Goal: Transaction & Acquisition: Purchase product/service

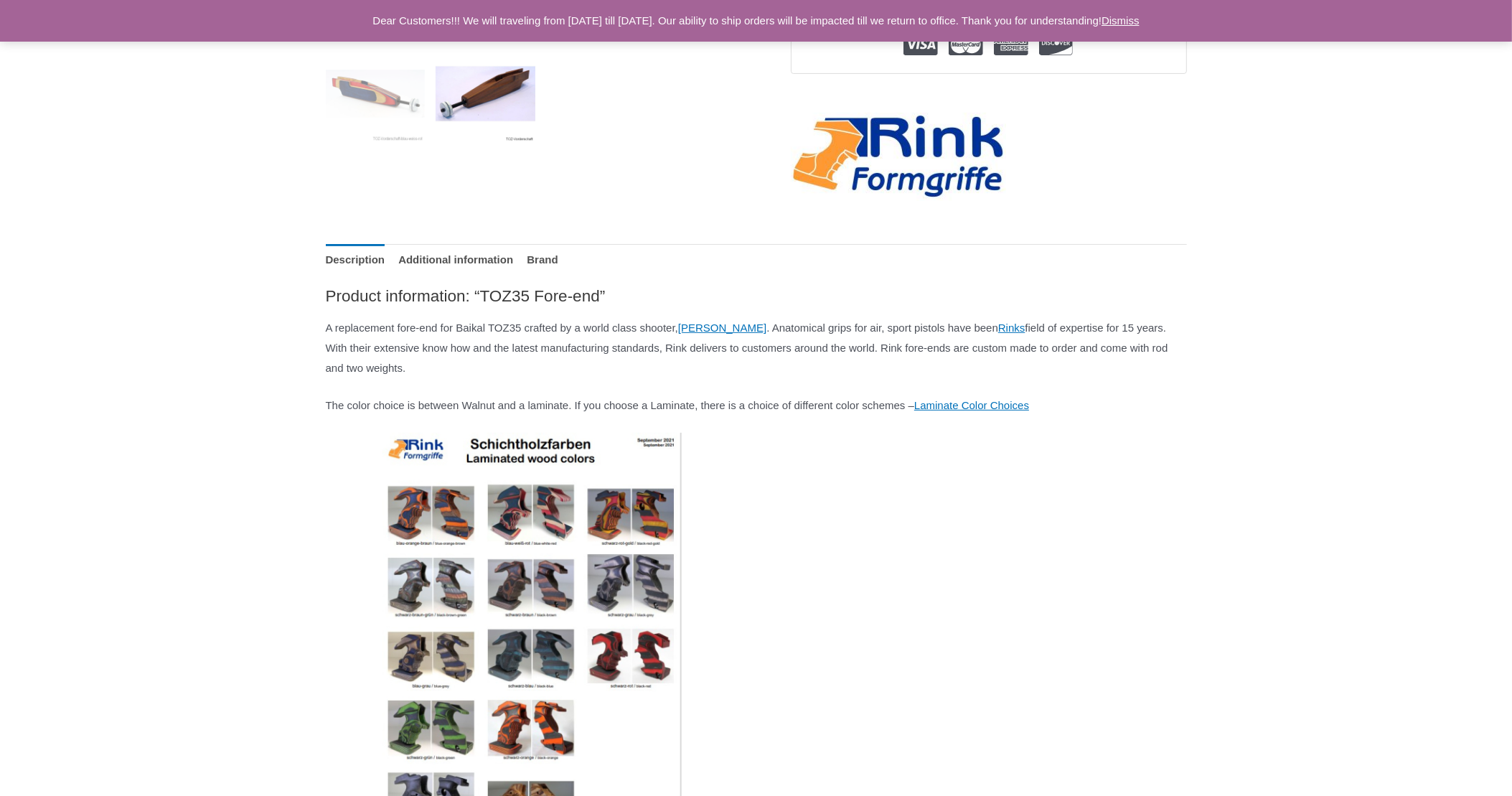
scroll to position [573, 0]
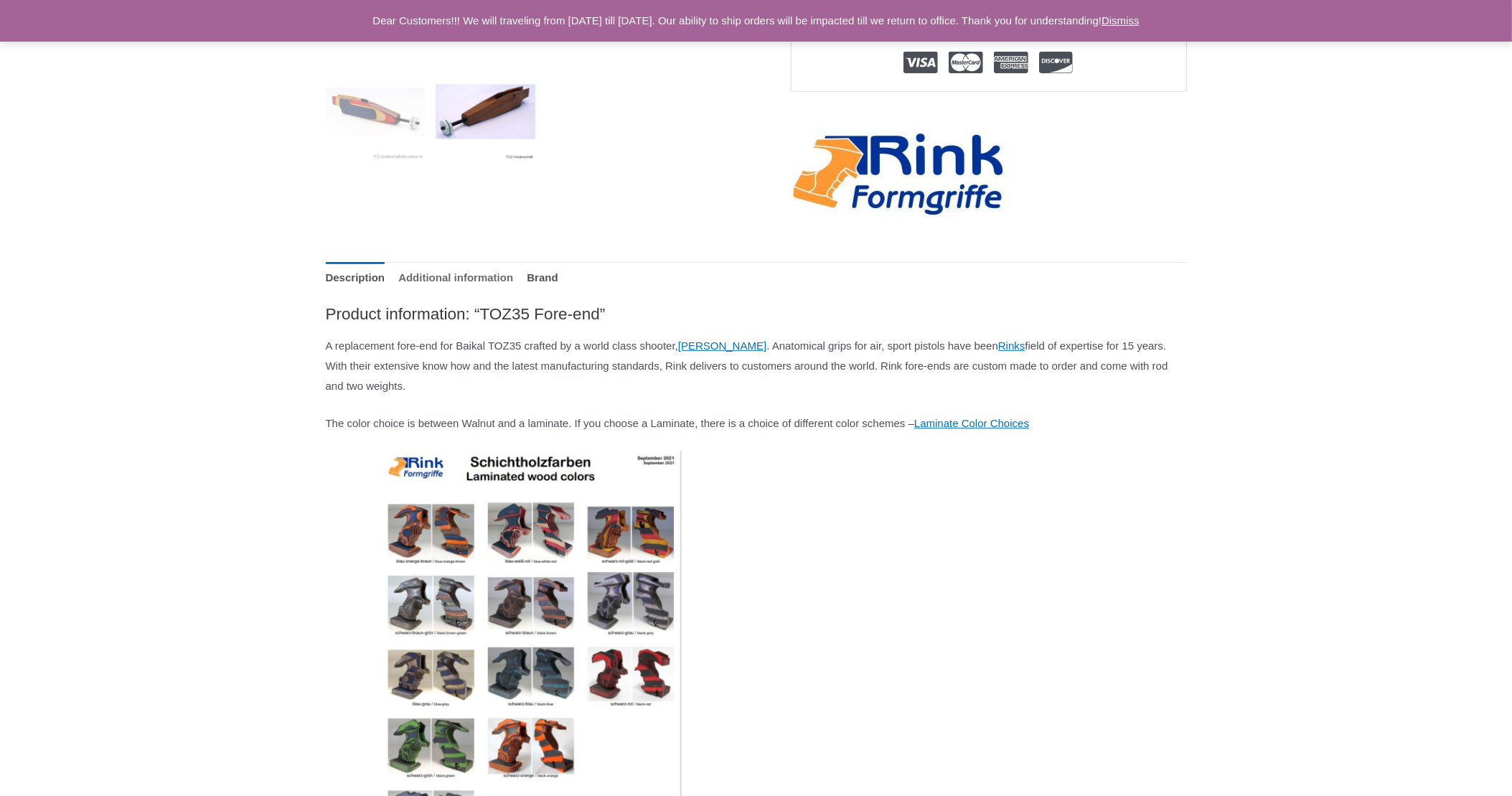
click at [462, 270] on link "Additional information" at bounding box center [455, 277] width 115 height 30
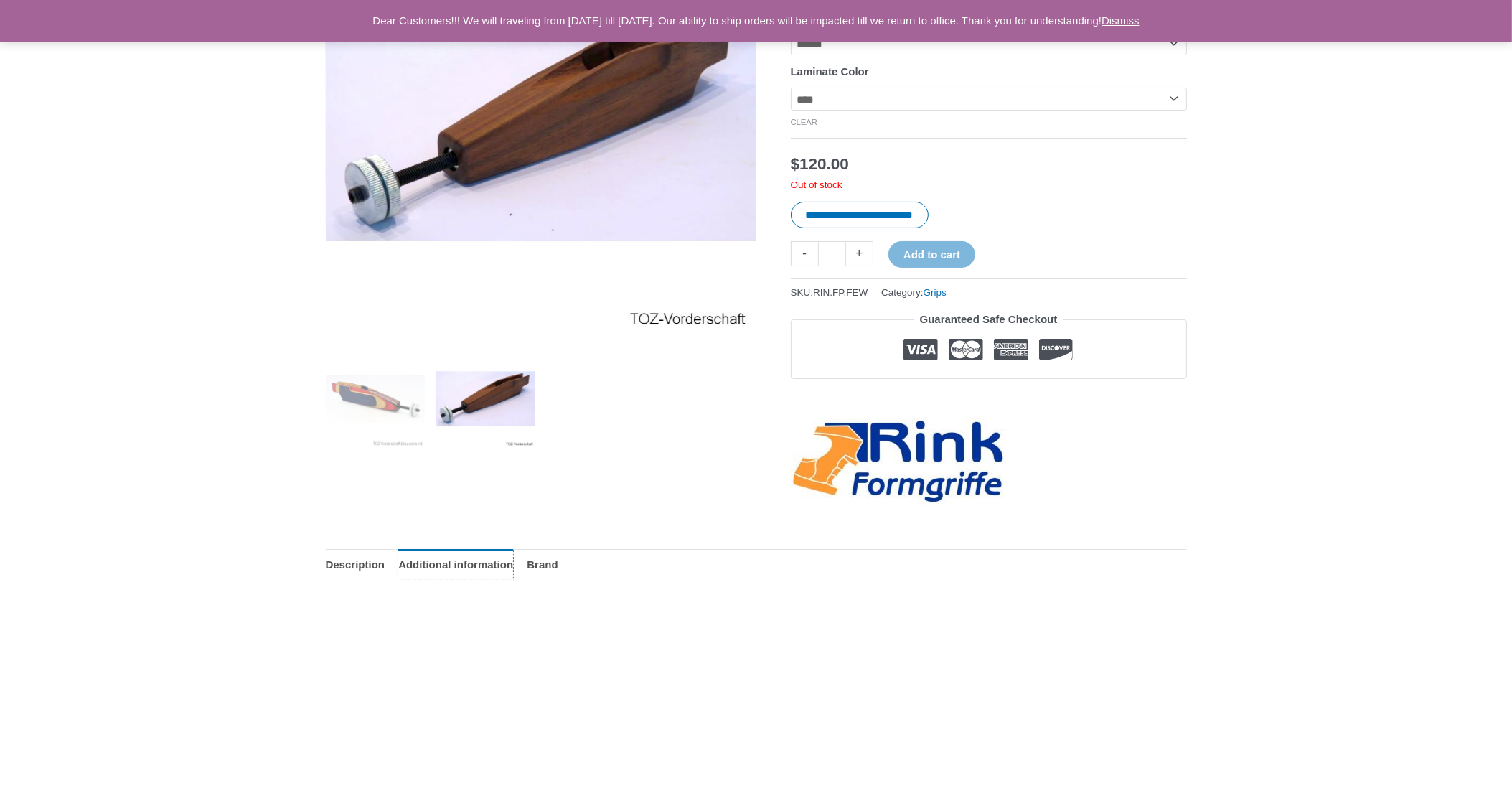
scroll to position [0, 0]
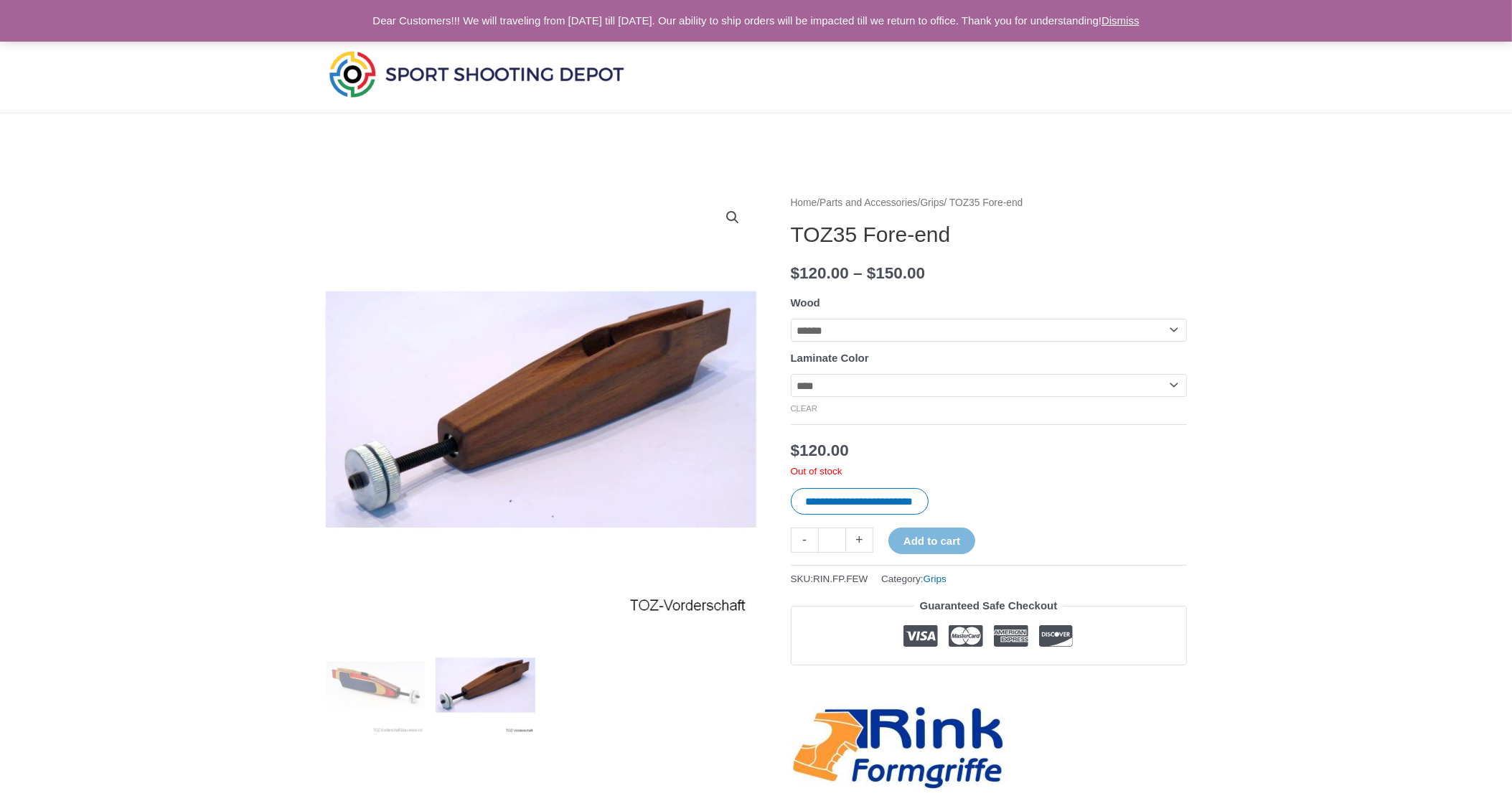
click at [417, 71] on img at bounding box center [476, 74] width 302 height 53
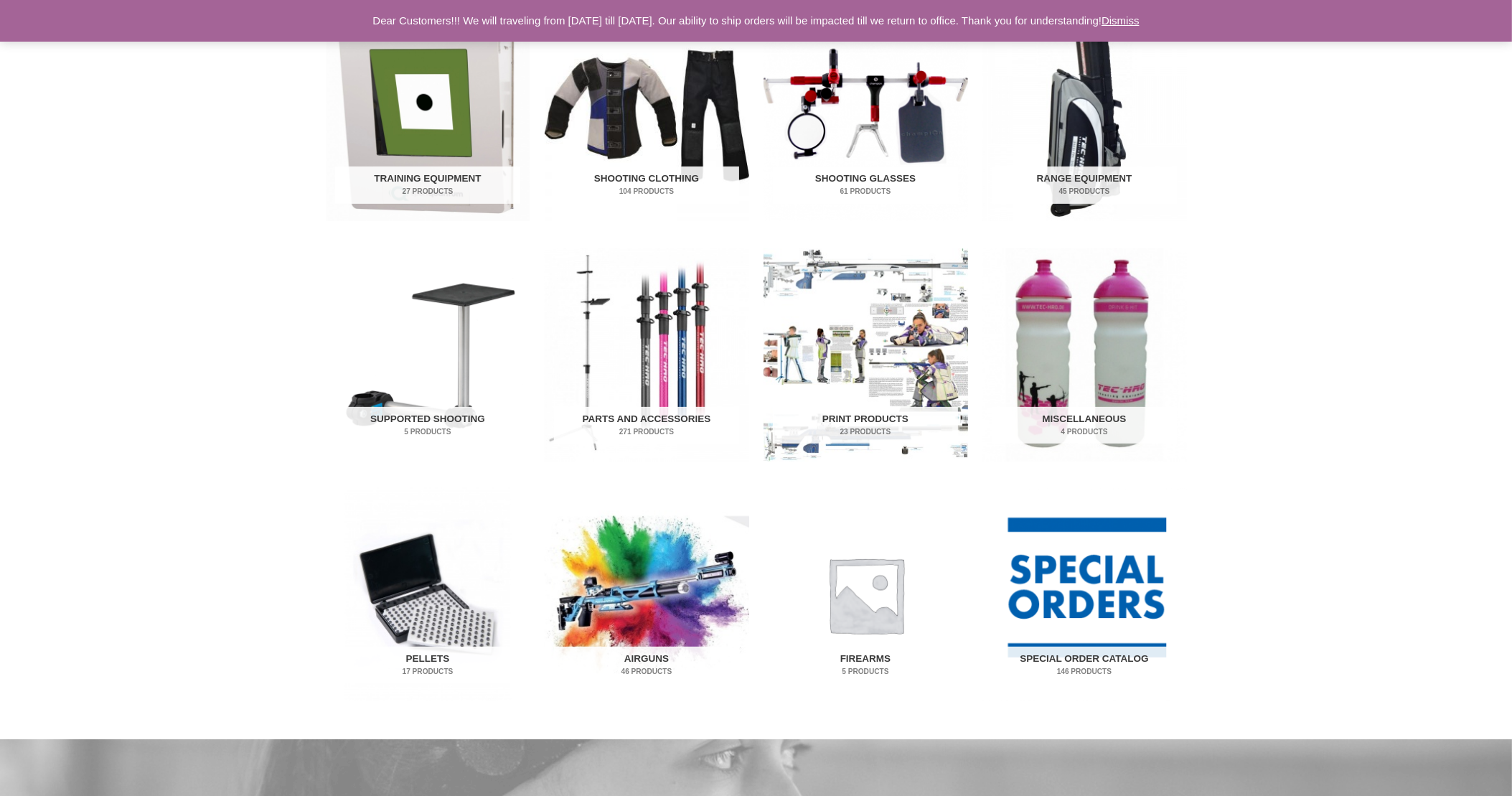
scroll to position [430, 0]
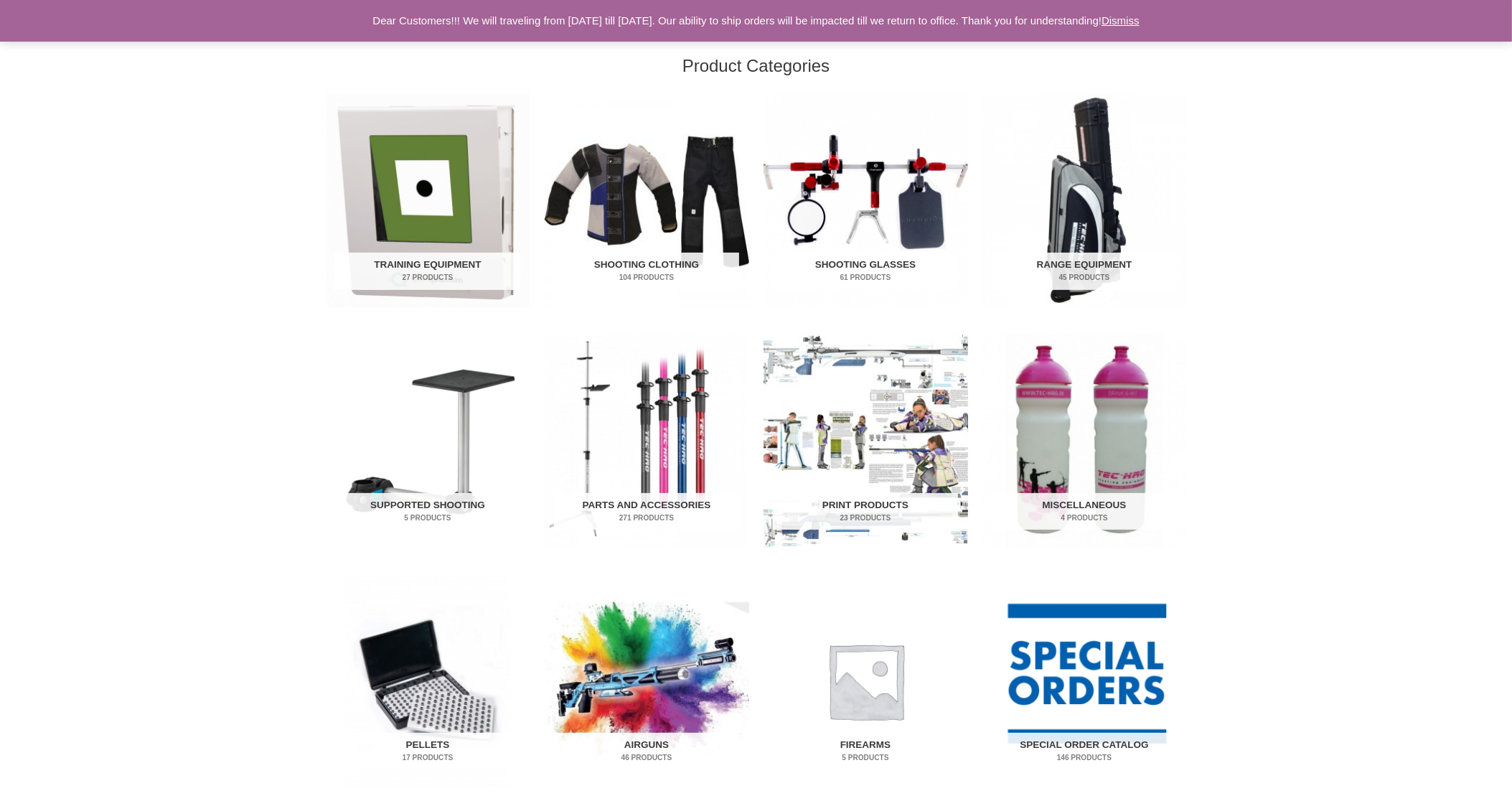
click at [871, 262] on h2 "Shooting Glasses 61 Products" at bounding box center [865, 270] width 185 height 37
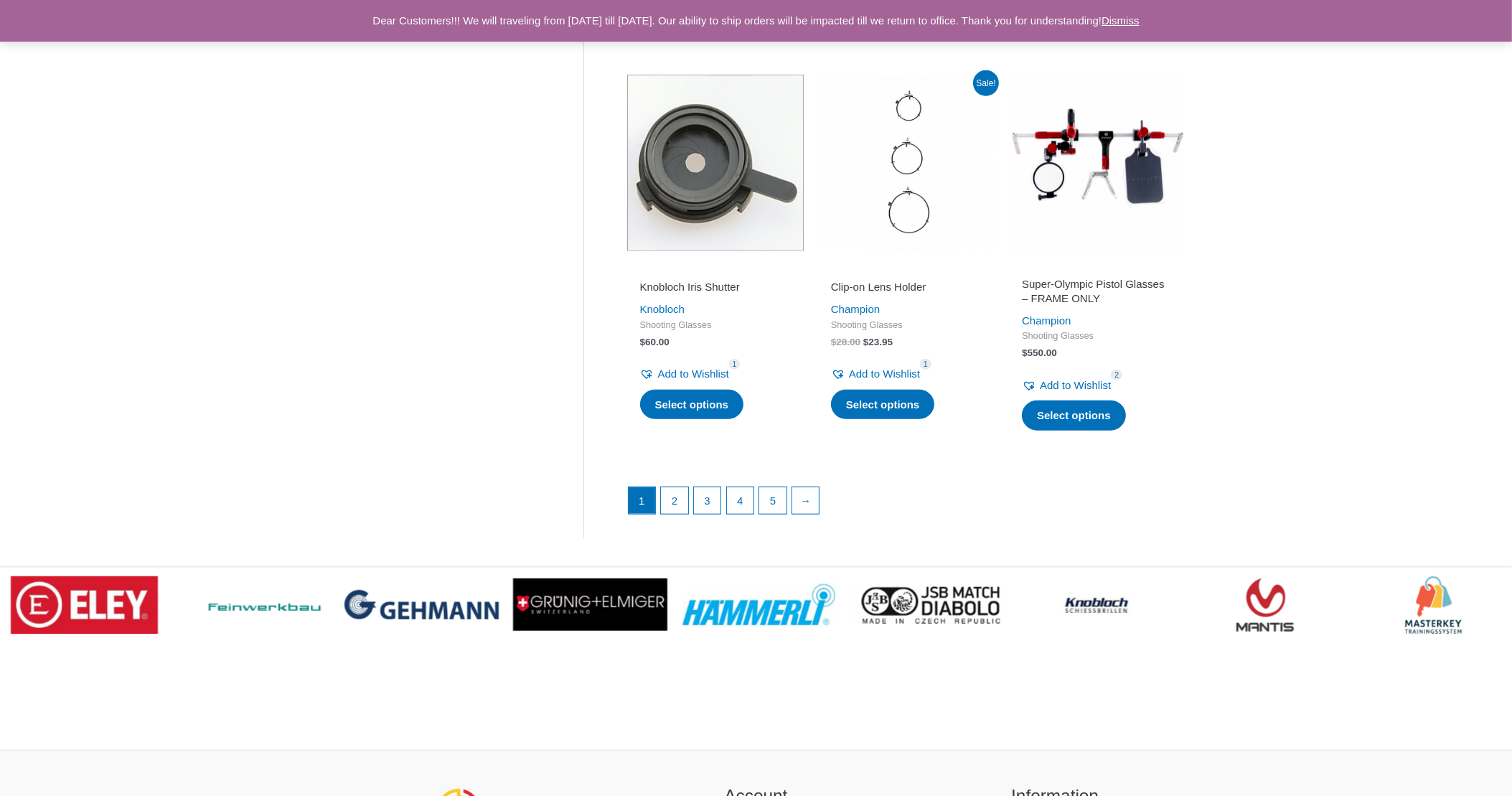
scroll to position [1938, 0]
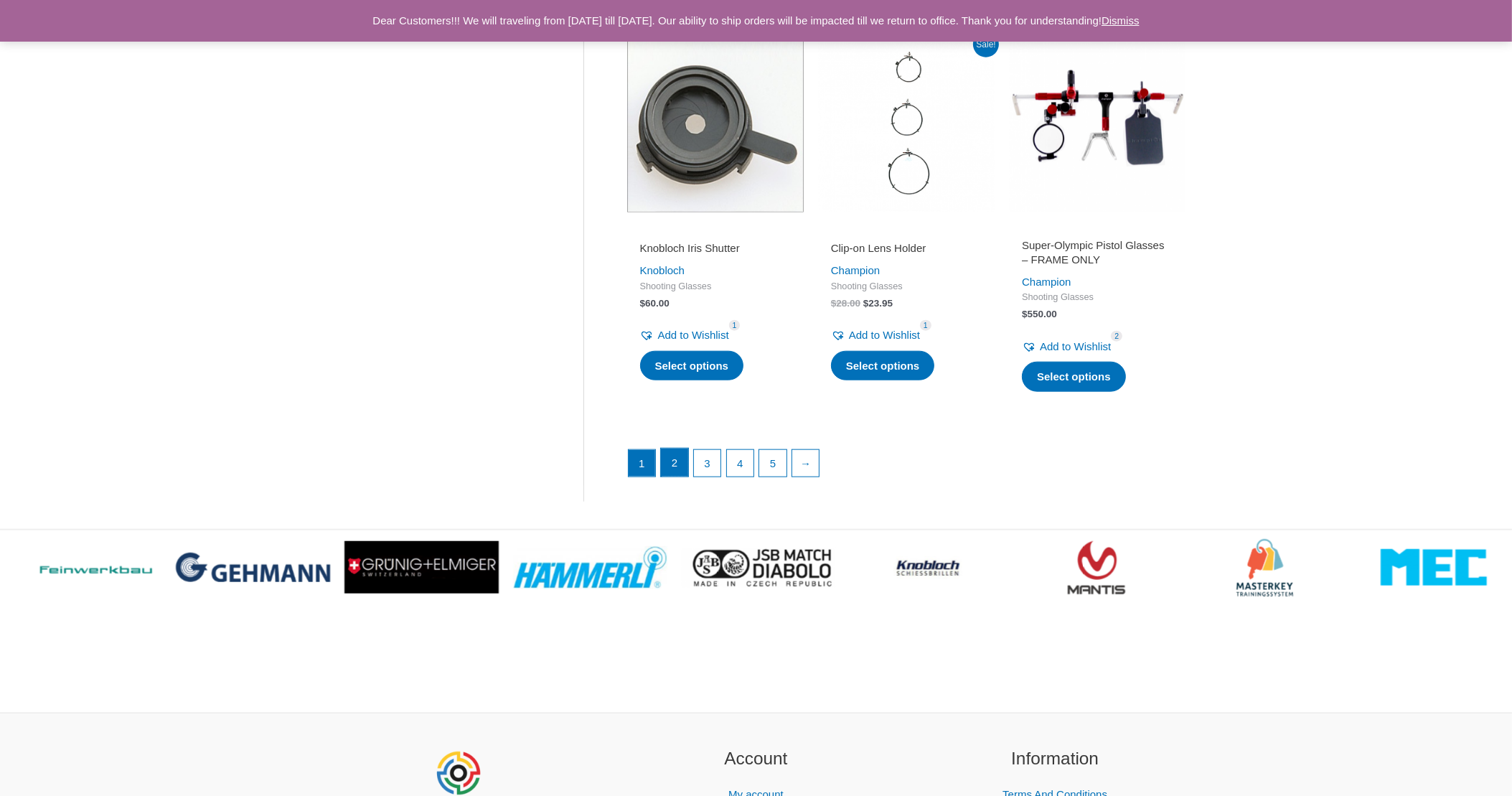
click at [672, 475] on link "2" at bounding box center [674, 463] width 28 height 29
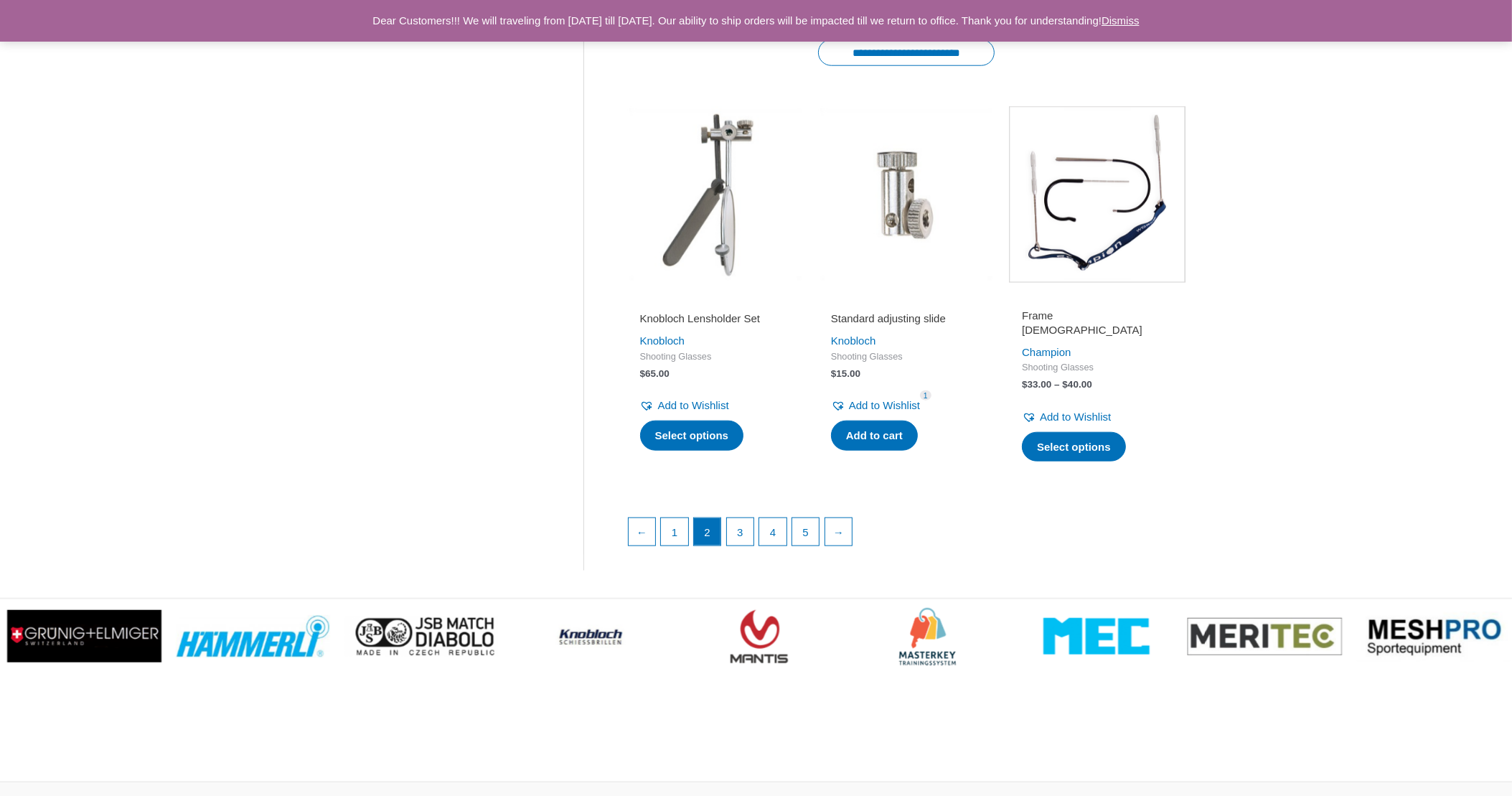
scroll to position [1866, 0]
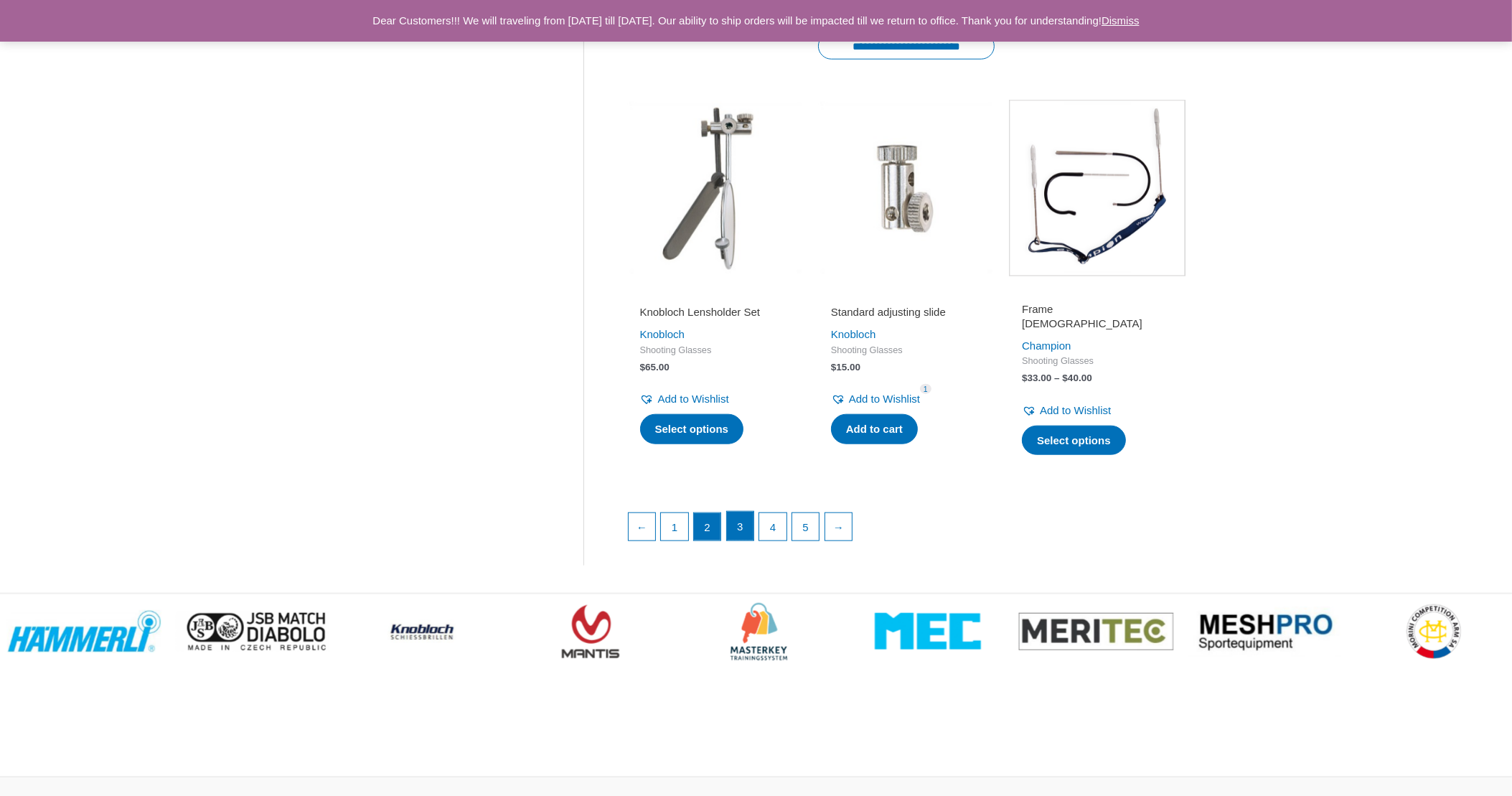
click at [739, 518] on link "3" at bounding box center [741, 526] width 28 height 29
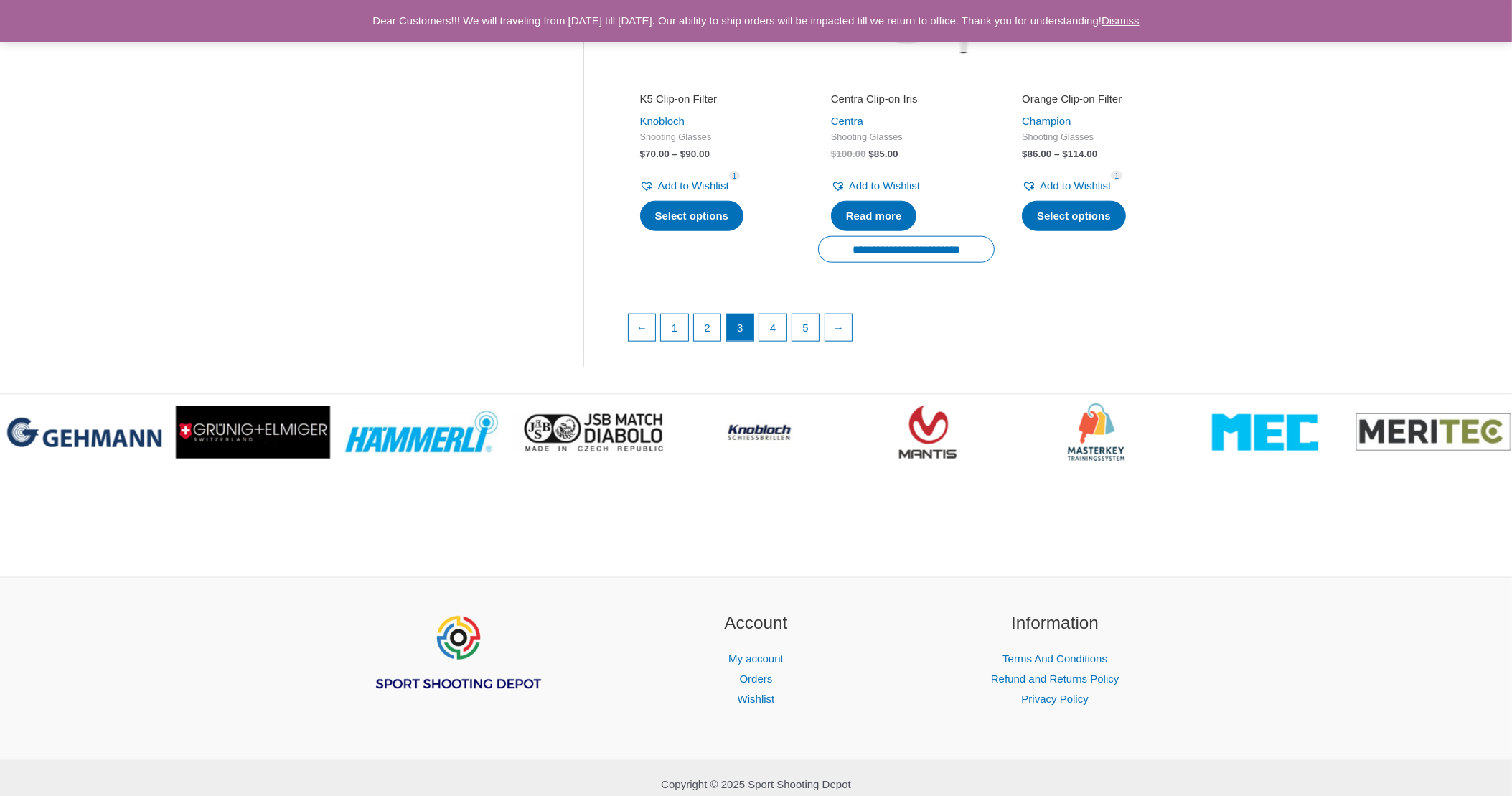
scroll to position [2081, 0]
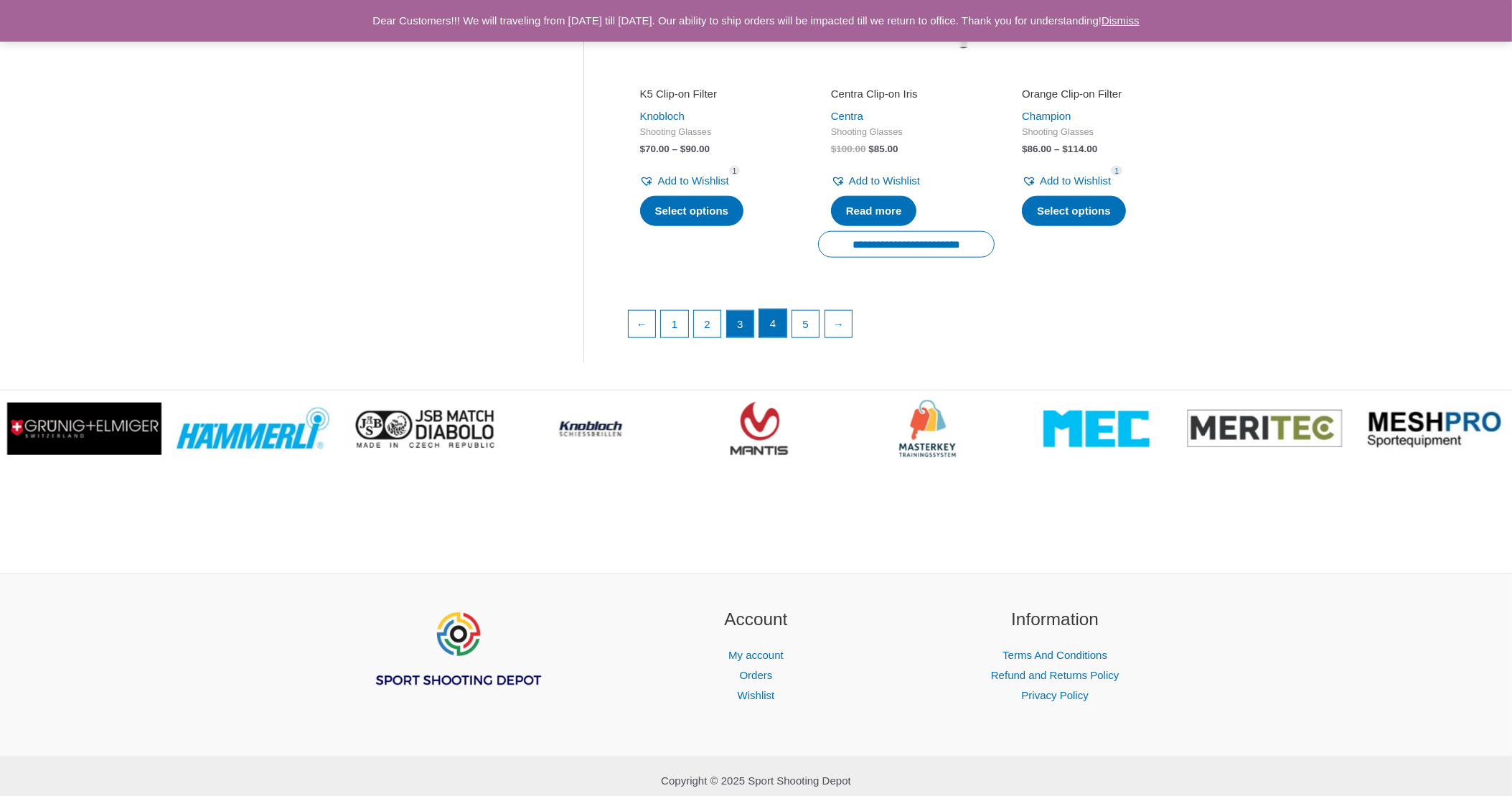
click at [768, 325] on link "4" at bounding box center [773, 324] width 28 height 29
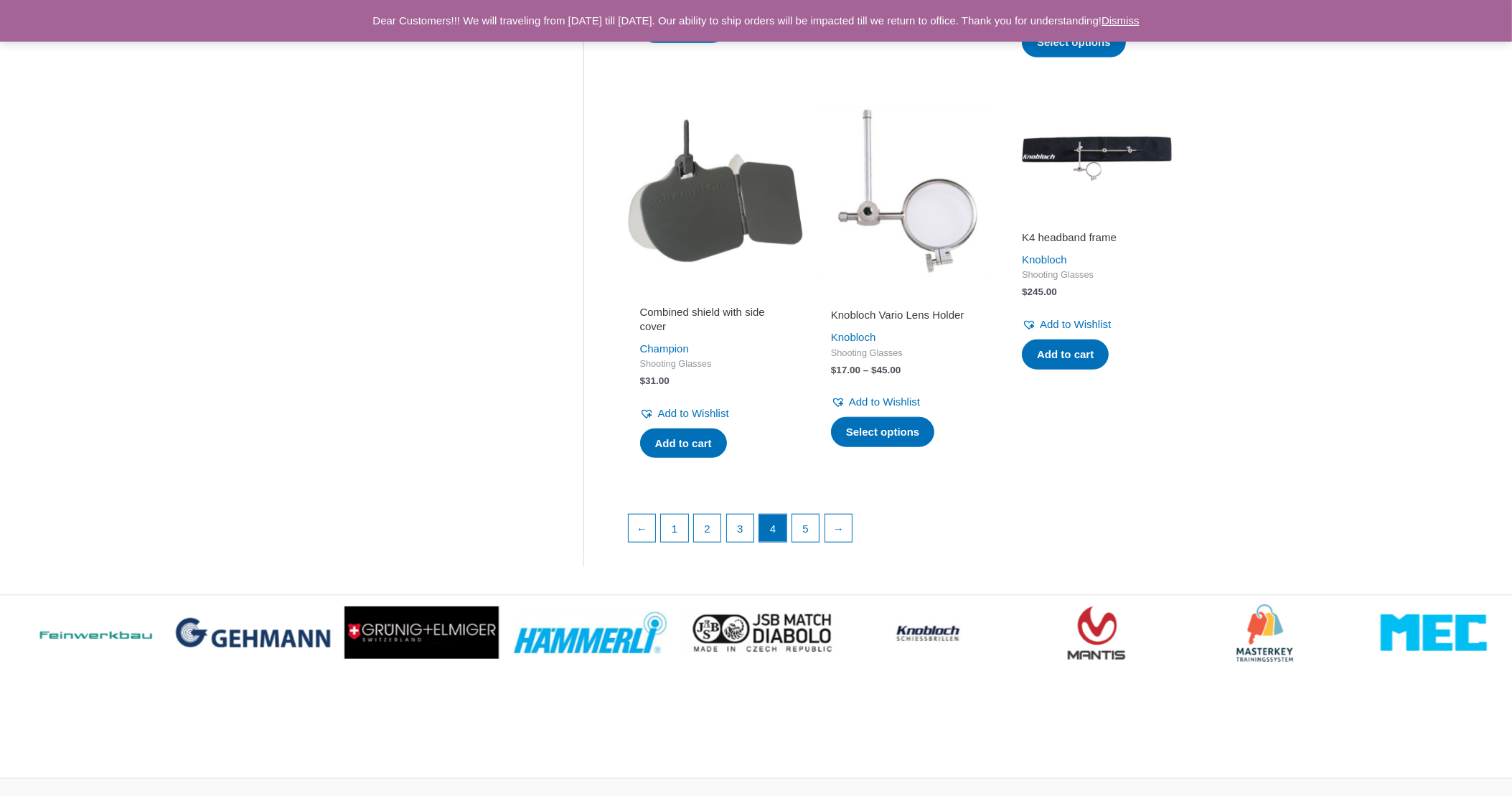
scroll to position [1866, 0]
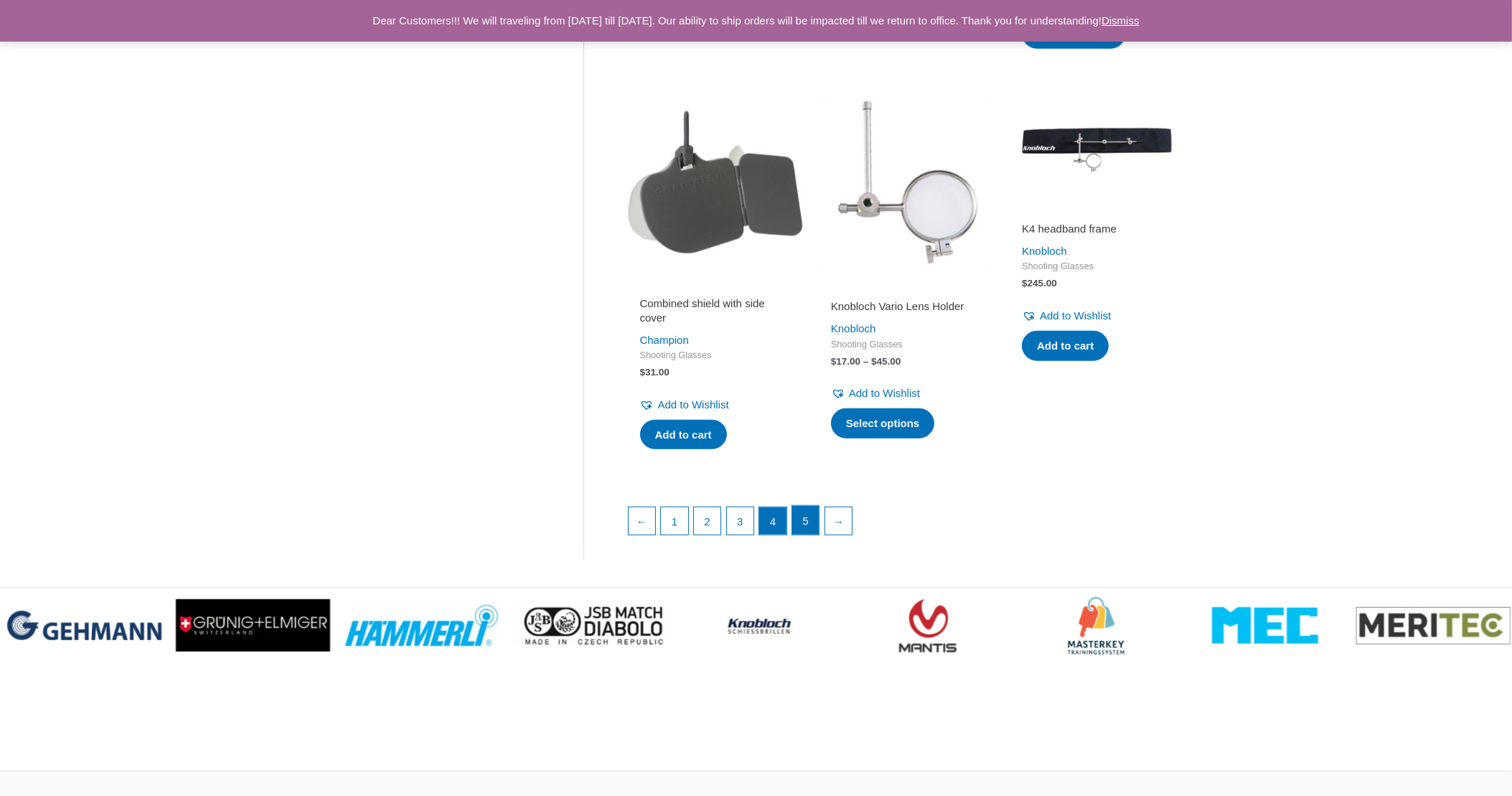
click at [809, 510] on link "5" at bounding box center [806, 520] width 28 height 29
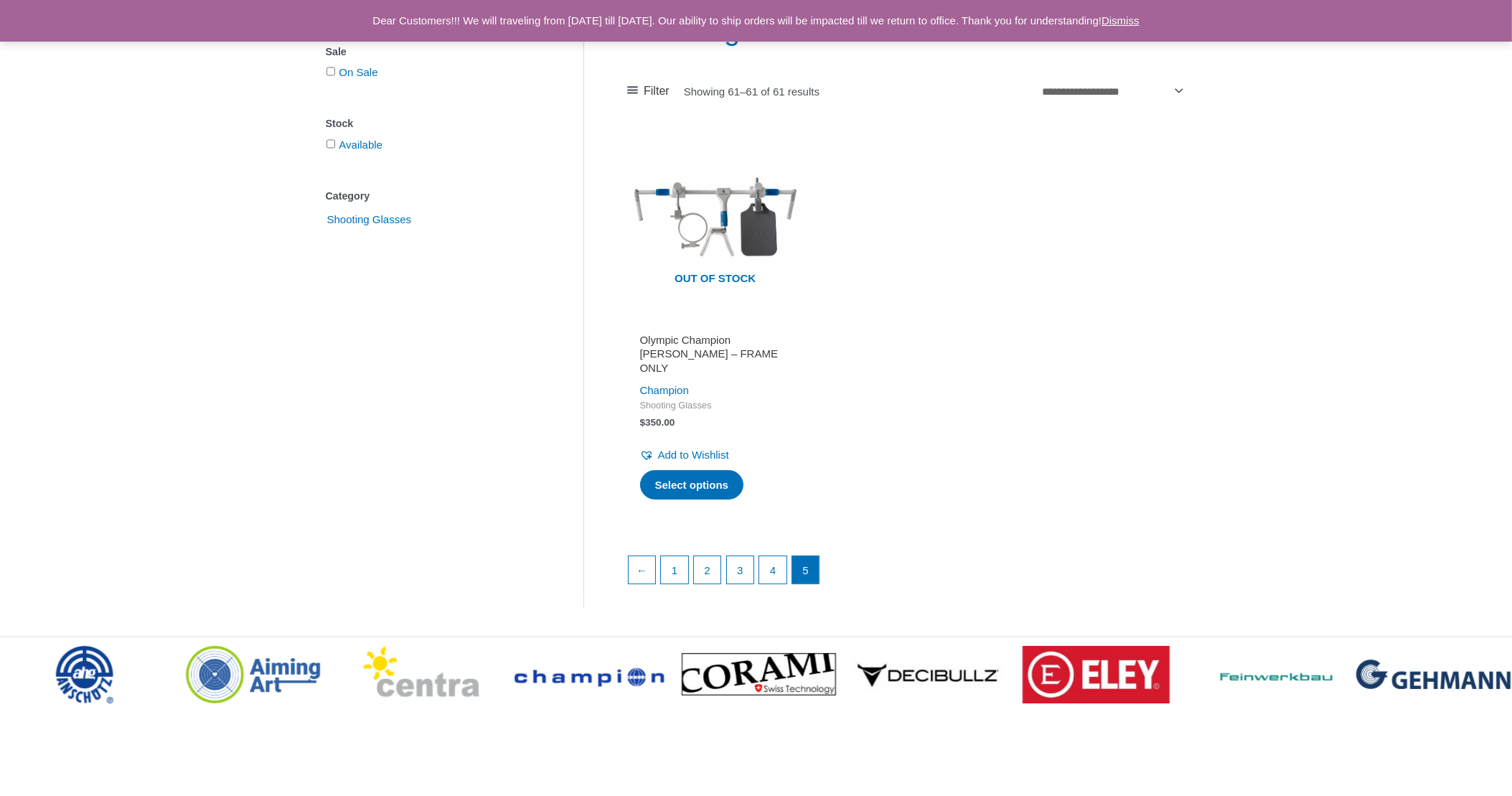
scroll to position [358, 0]
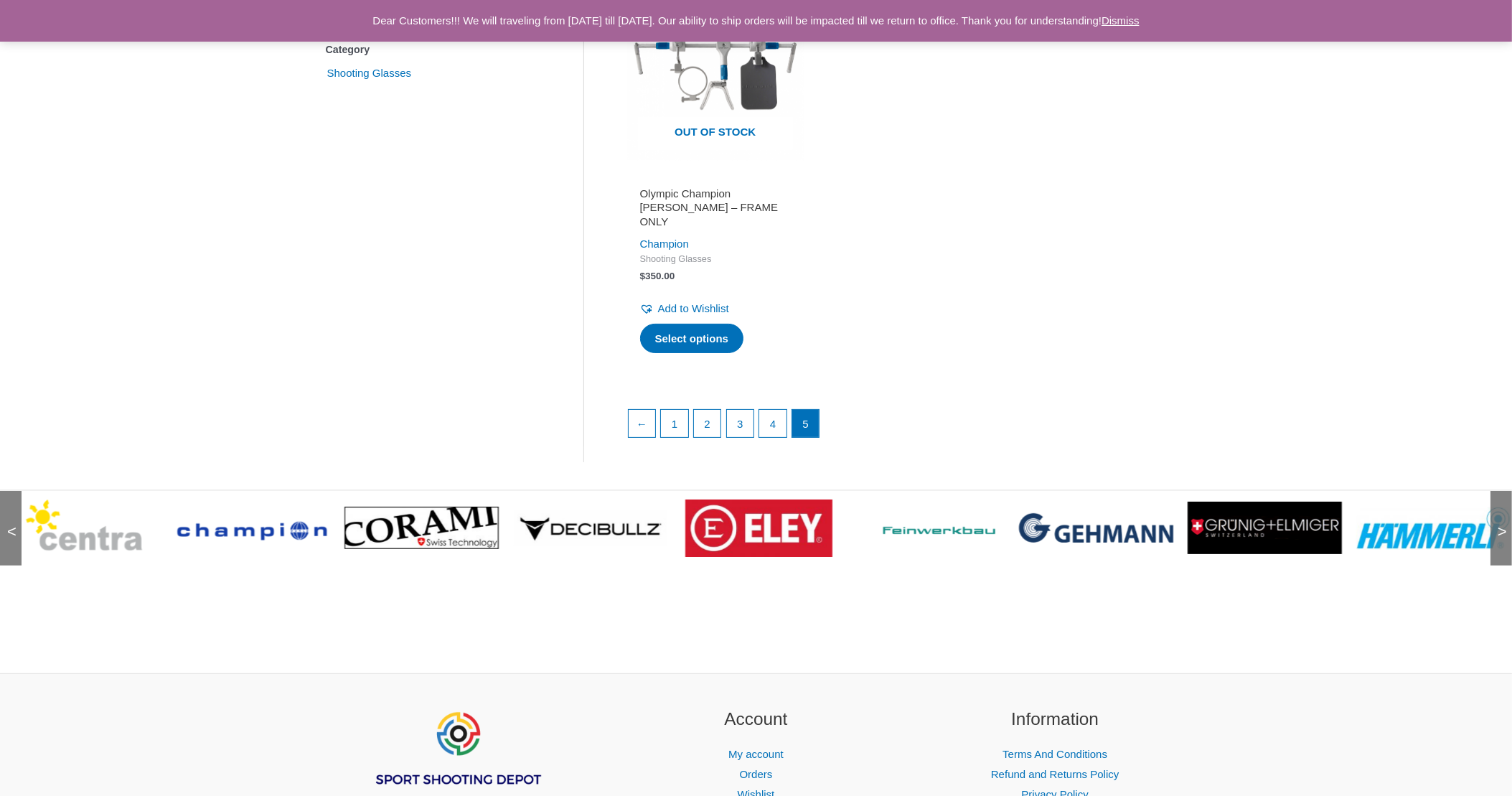
click at [401, 507] on img at bounding box center [422, 527] width 154 height 42
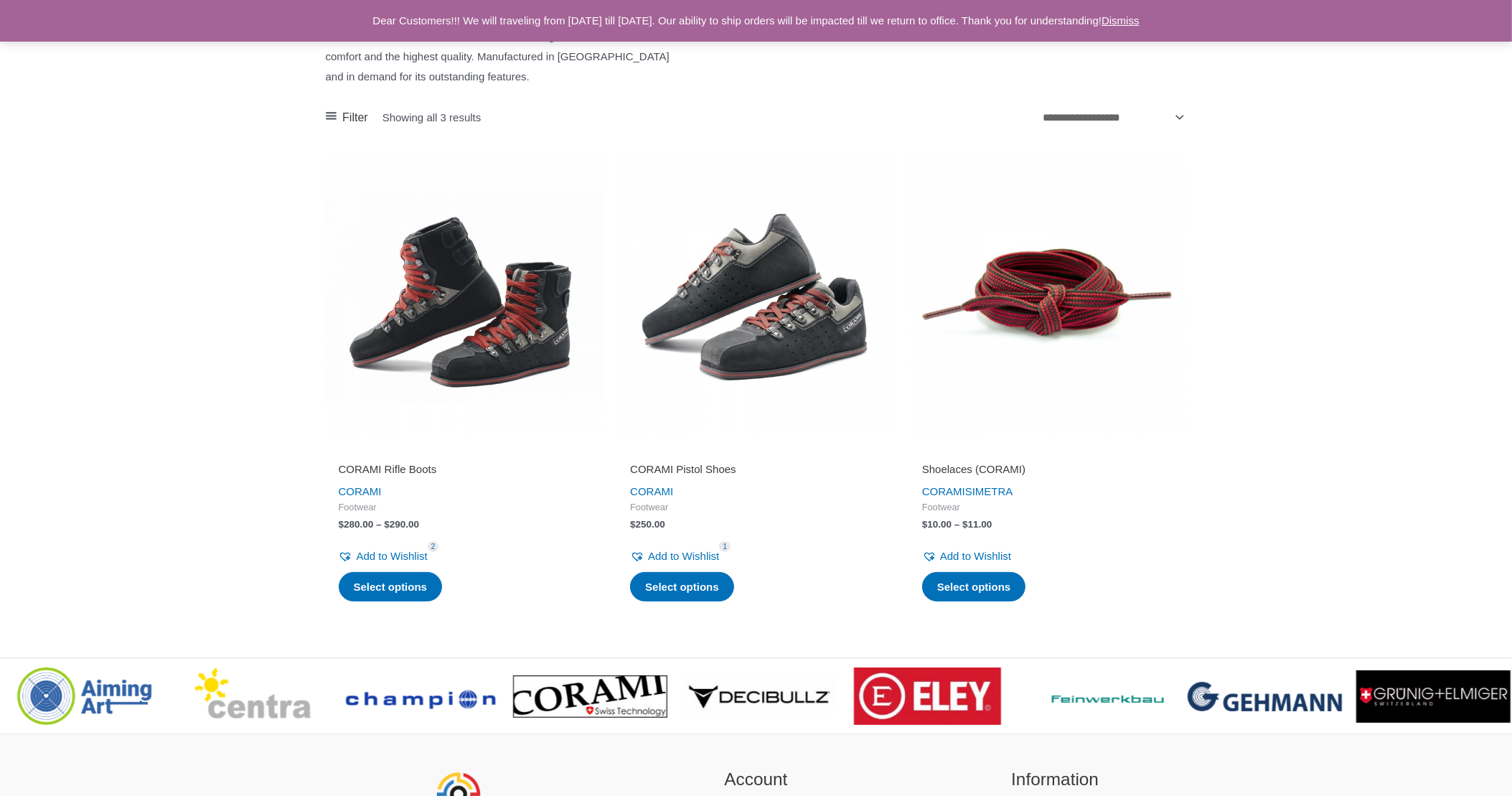
scroll to position [287, 0]
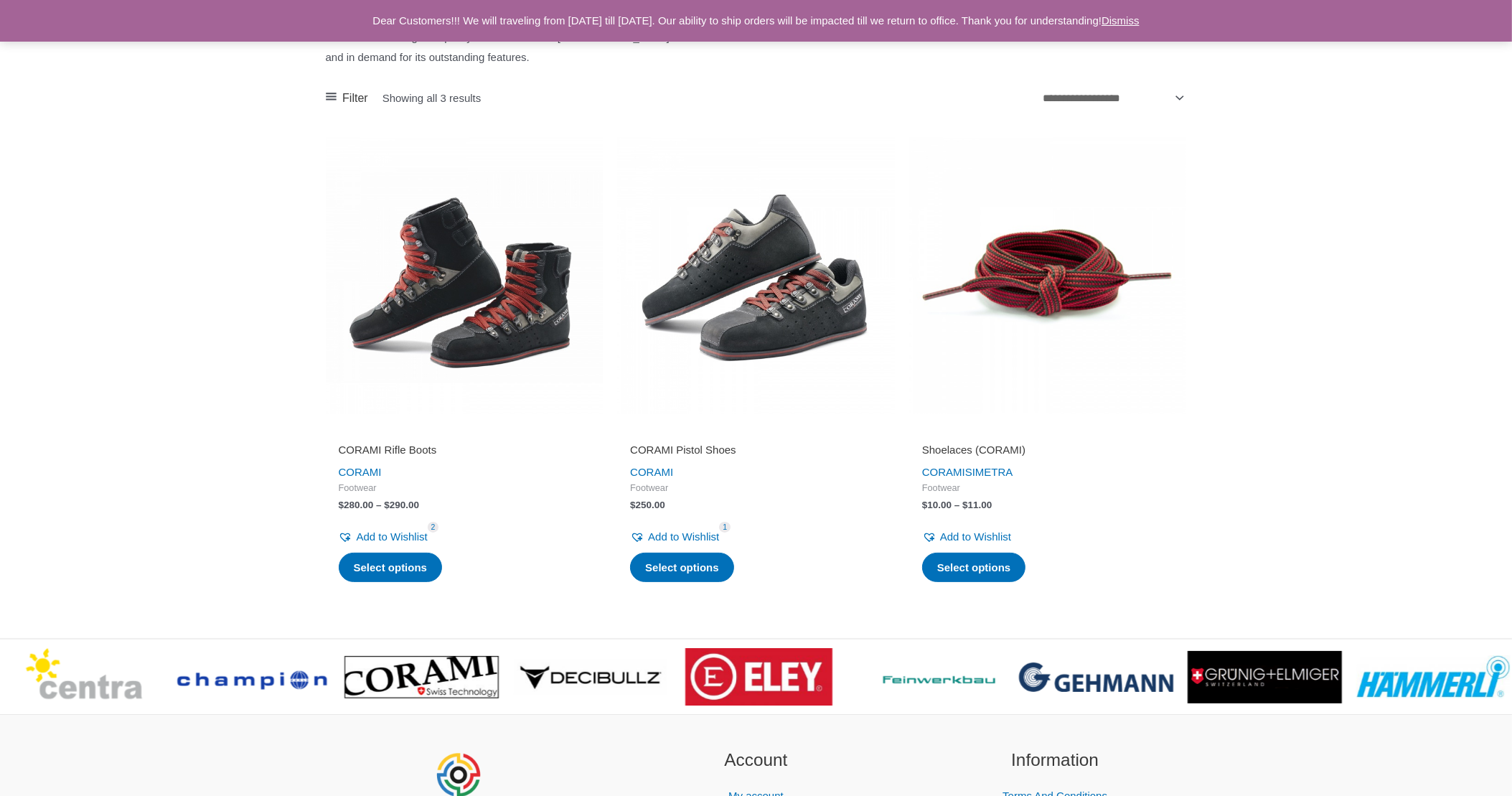
click at [669, 448] on h2 "CORAMI Pistol Shoes" at bounding box center [756, 449] width 252 height 14
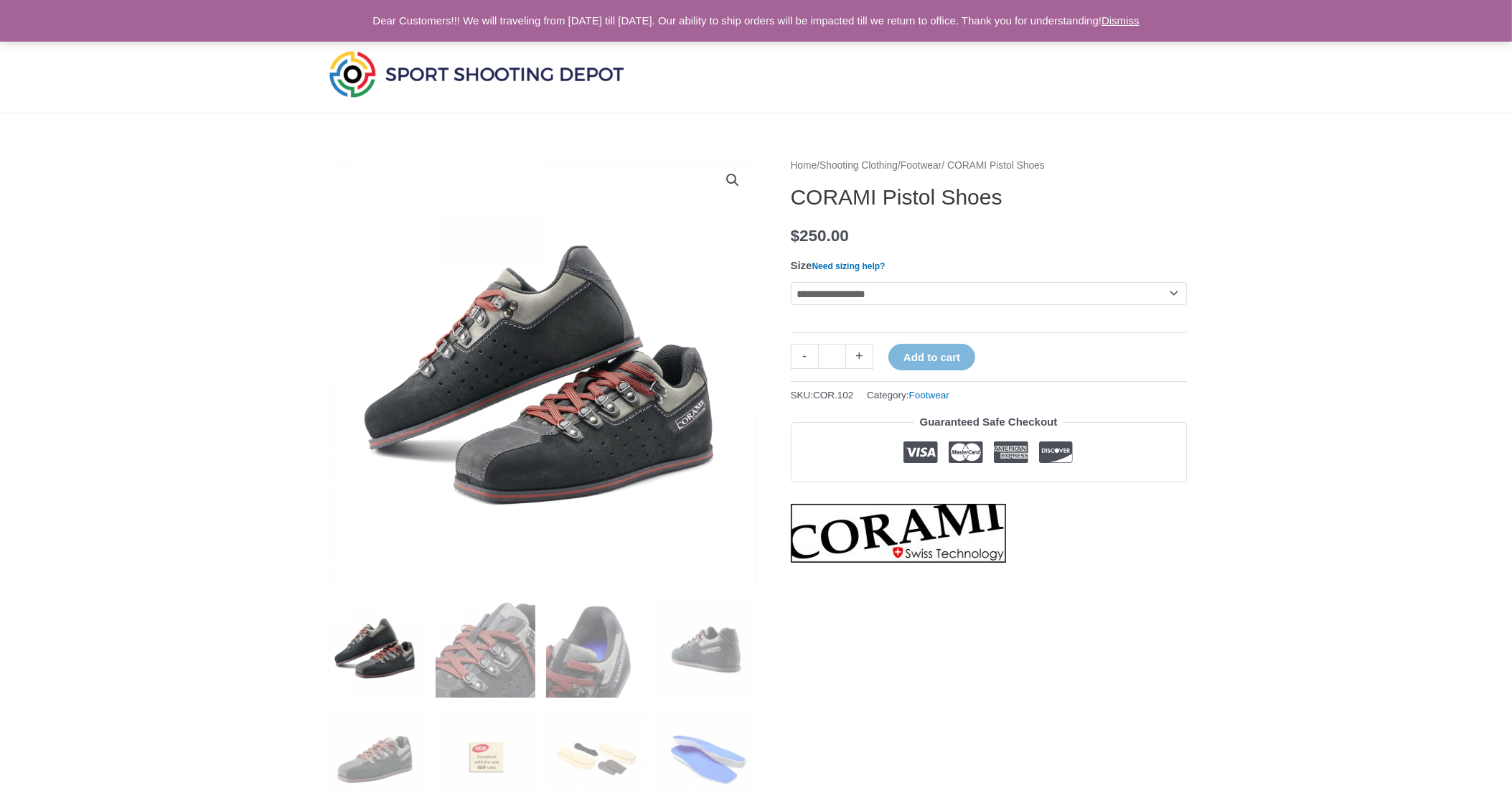
click at [1173, 293] on select "**********" at bounding box center [989, 293] width 396 height 23
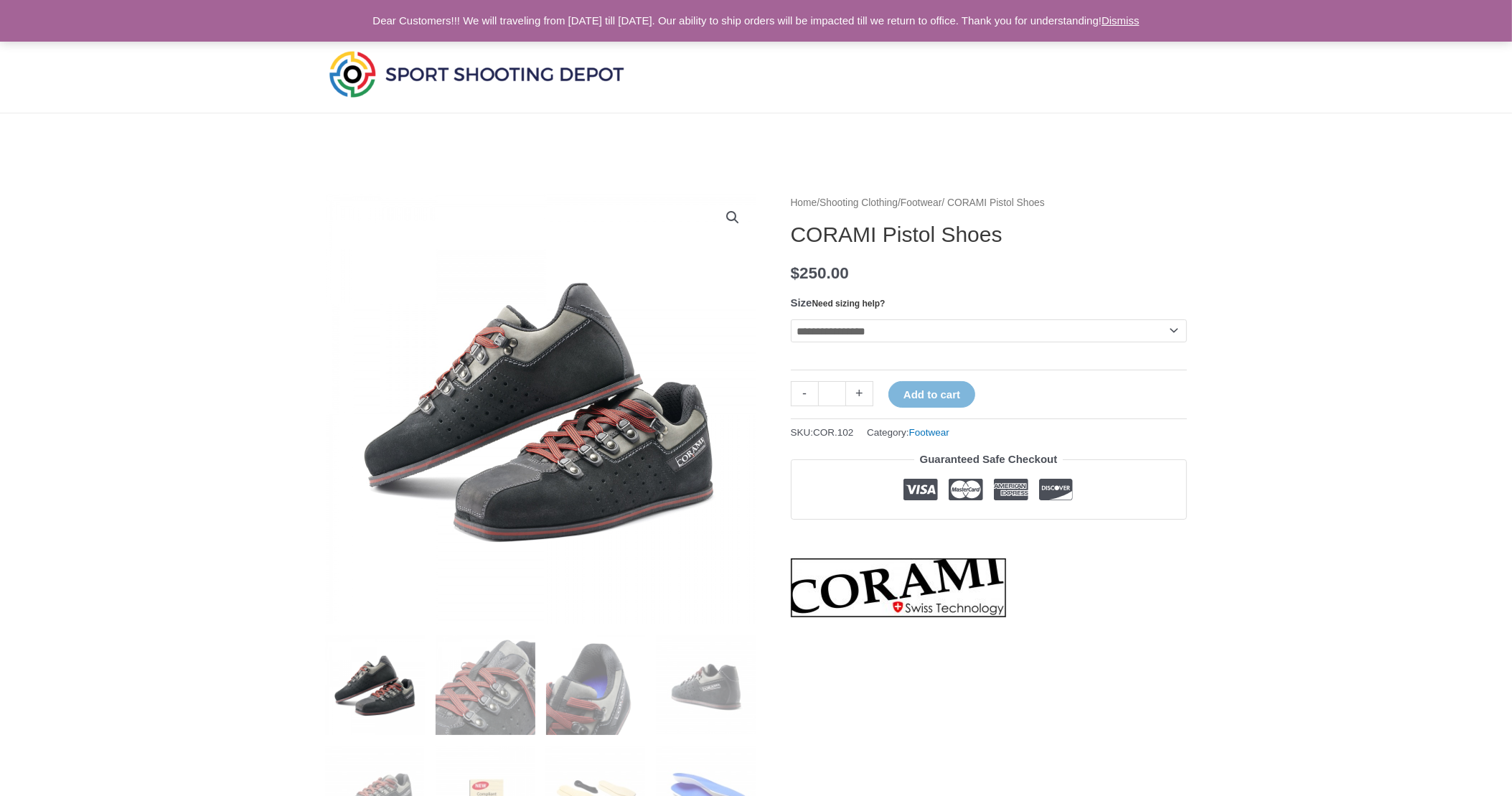
click at [850, 299] on link "Need sizing help?" at bounding box center [848, 304] width 73 height 10
